Goal: Find specific page/section

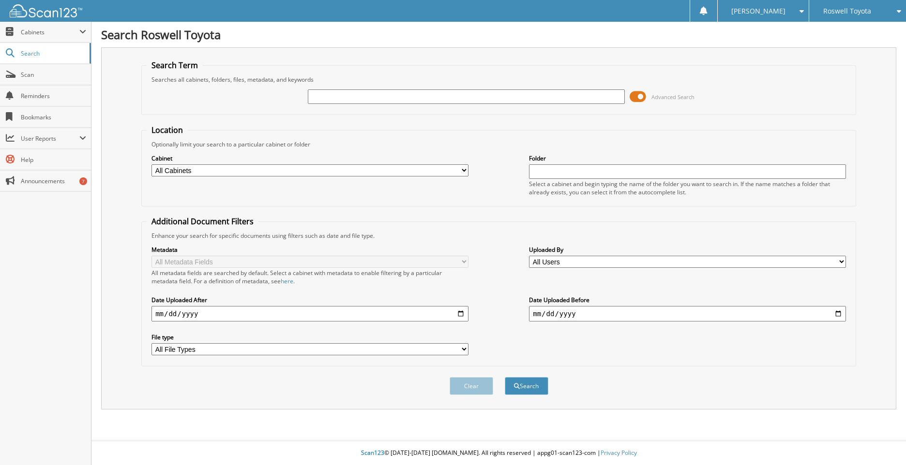
click at [330, 101] on input "text" at bounding box center [466, 96] width 317 height 15
type input "SM169734"
click at [505, 377] on button "Search" at bounding box center [527, 386] width 44 height 18
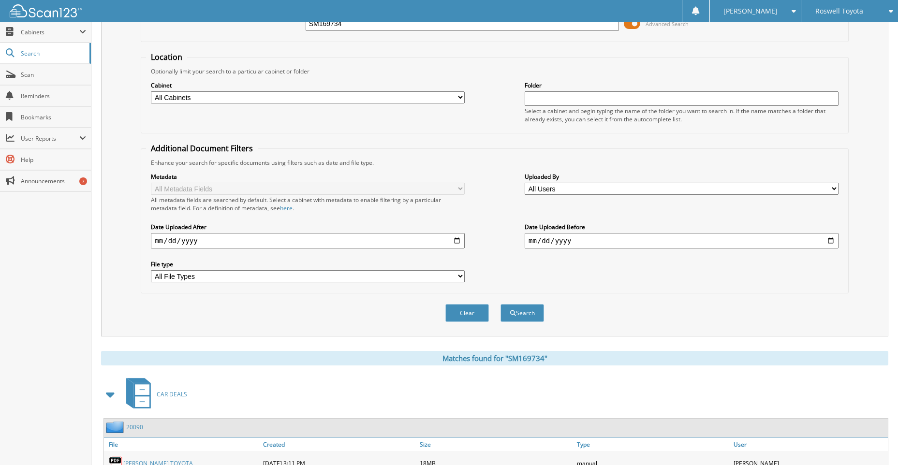
scroll to position [129, 0]
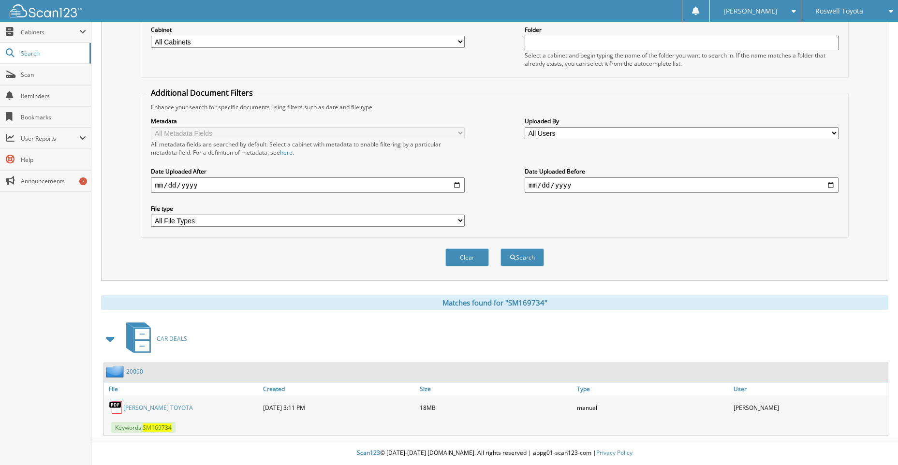
click at [146, 409] on link "[PERSON_NAME] TOYOTA" at bounding box center [158, 408] width 70 height 8
